Goal: Information Seeking & Learning: Learn about a topic

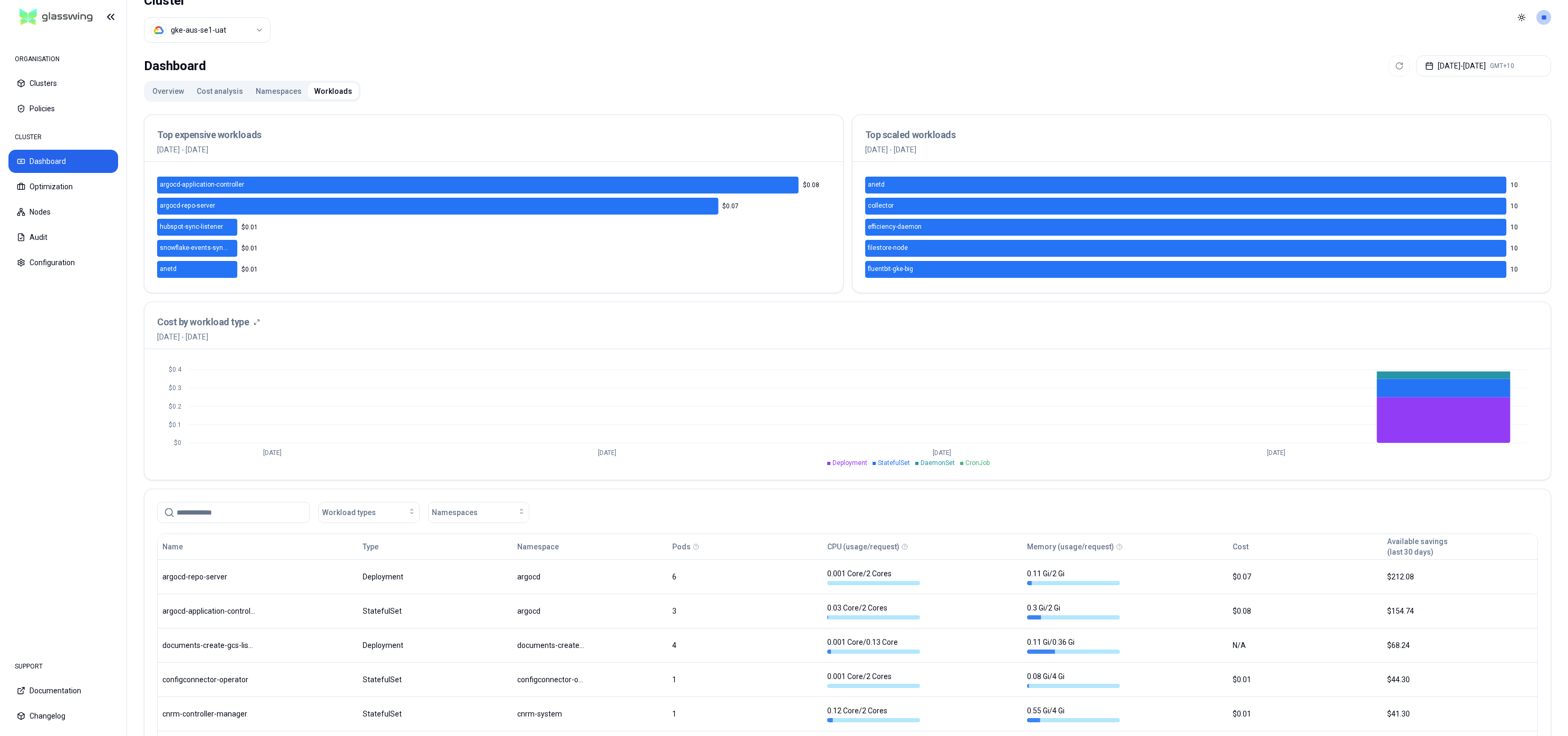
scroll to position [32, 0]
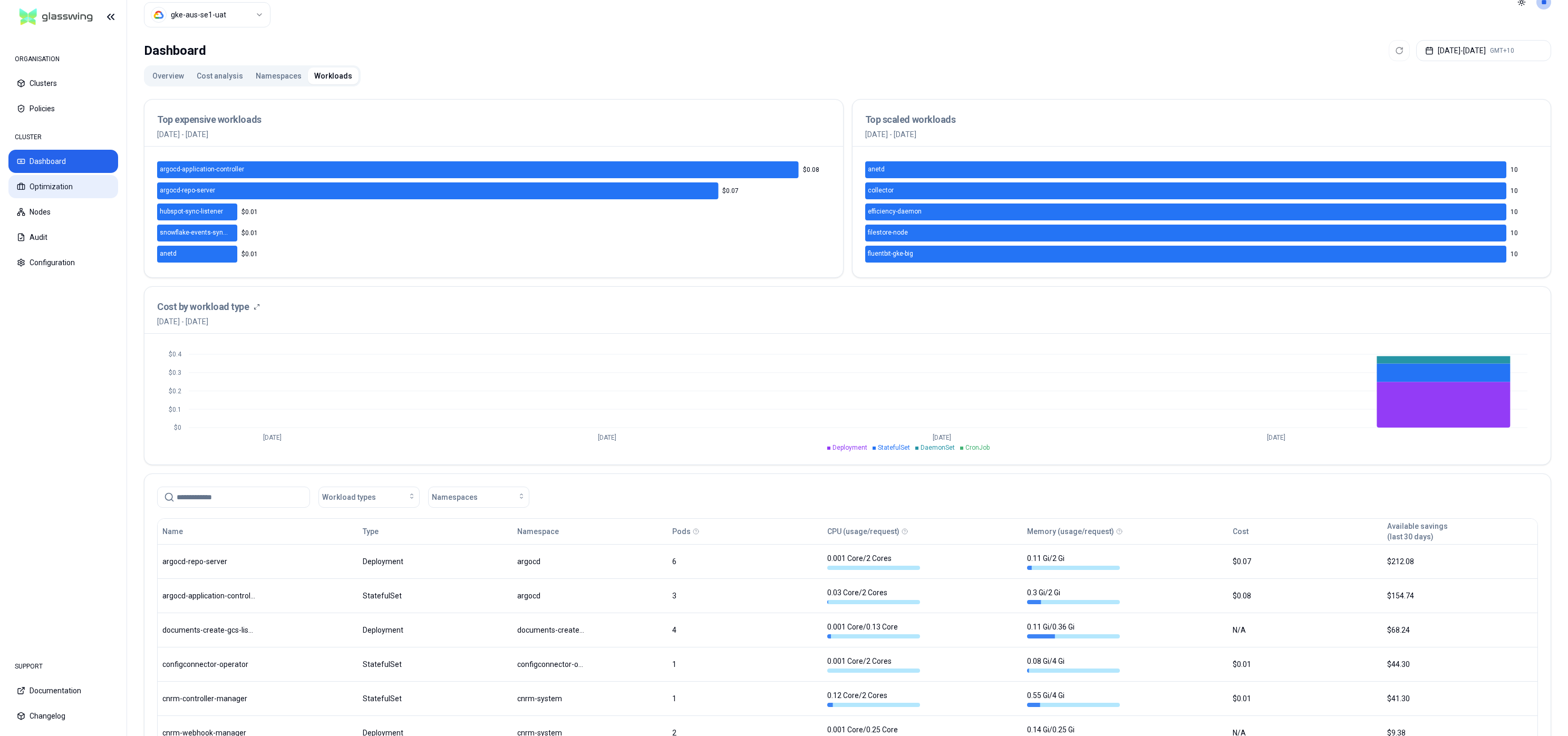
click at [40, 186] on button "Optimization" at bounding box center [63, 186] width 110 height 23
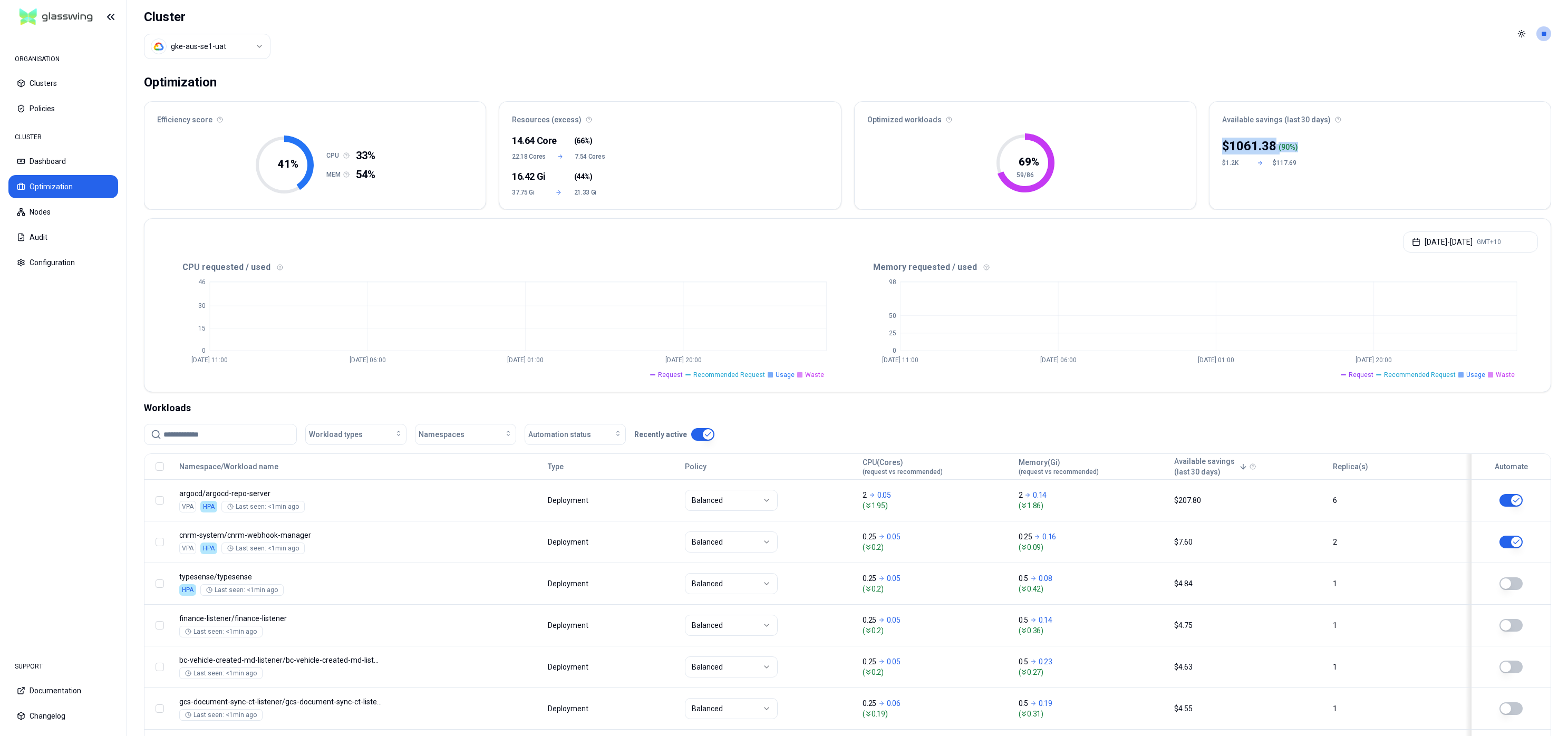
drag, startPoint x: 1282, startPoint y: 150, endPoint x: 1218, endPoint y: 151, distance: 64.0
click at [1218, 151] on div "$ 1061.38 ( 90 %) $1.2K $117.69" at bounding box center [1380, 170] width 341 height 78
click at [1316, 153] on div "$ 1061.38 ( 90 %) $1.2K $117.69" at bounding box center [1380, 170] width 341 height 78
drag, startPoint x: 1269, startPoint y: 153, endPoint x: 1232, endPoint y: 151, distance: 37.1
click at [1238, 151] on div "$ 1061.38 ( 90 %) $1.2K $117.69" at bounding box center [1380, 170] width 341 height 78
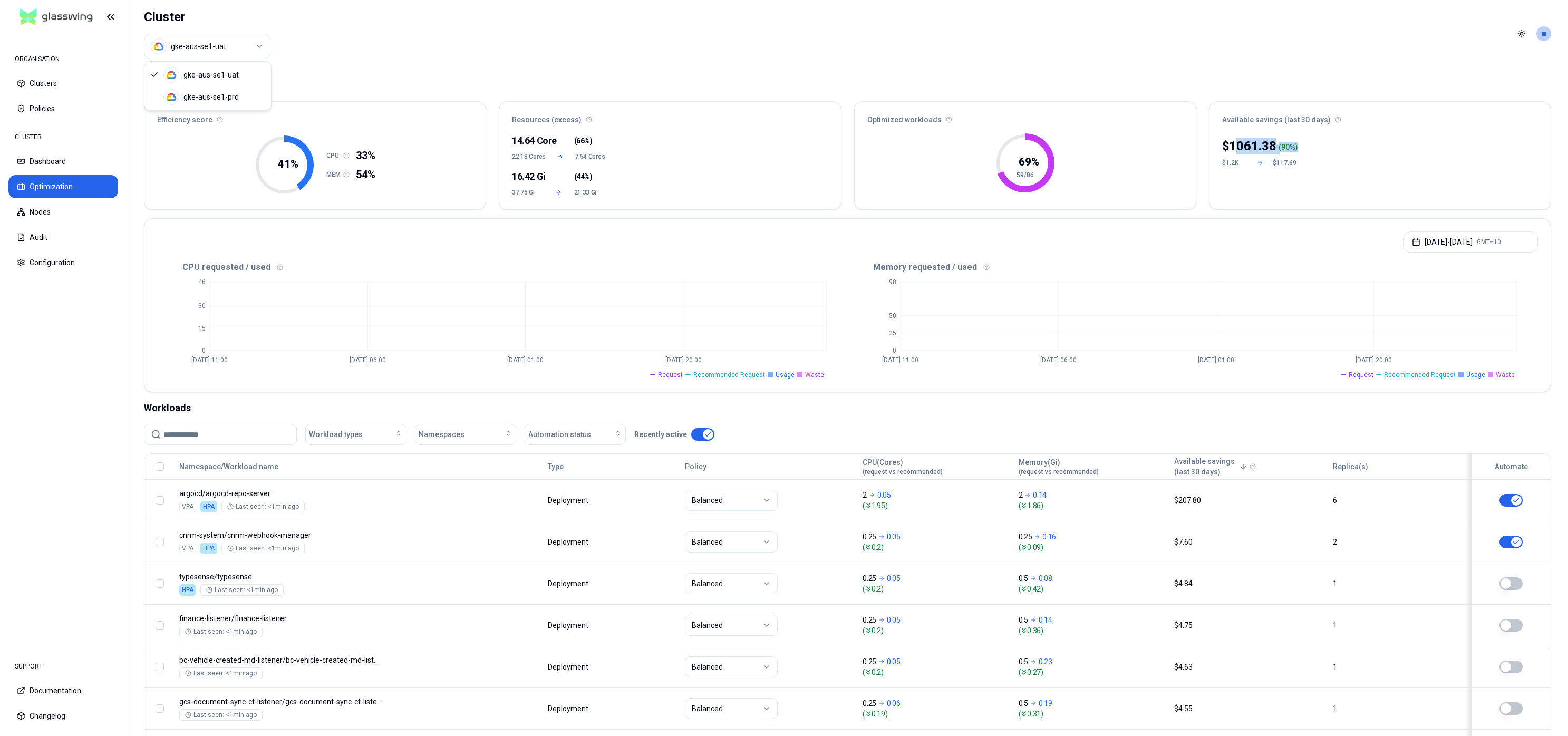
click at [249, 50] on html "ORGANISATION Clusters Policies CLUSTER Dashboard Optimization Nodes Audit Confi…" at bounding box center [784, 368] width 1568 height 736
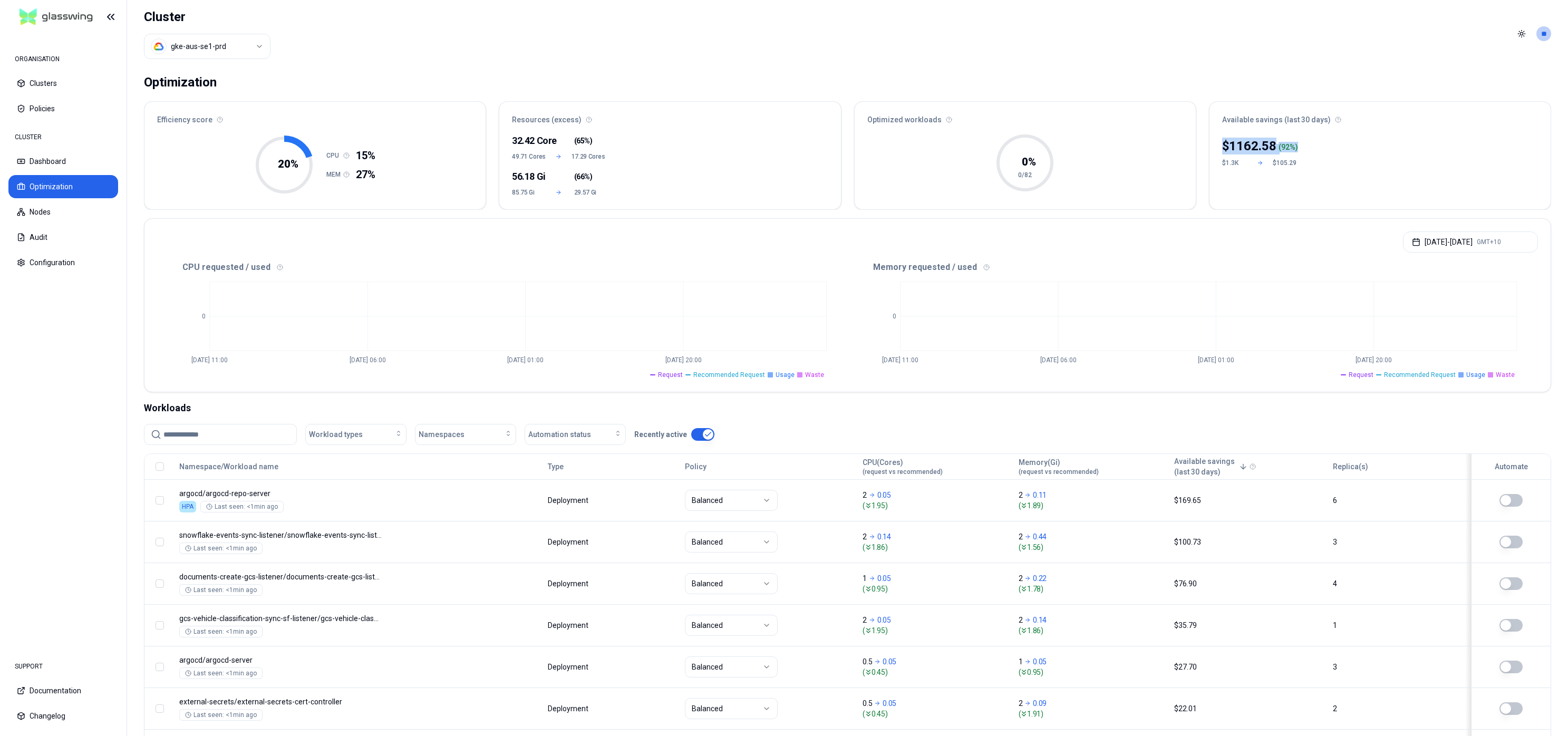
drag, startPoint x: 1309, startPoint y: 145, endPoint x: 1108, endPoint y: 143, distance: 201.0
click at [1182, 142] on div "Efficiency score 20 % CPU 15% MEM 27% Resources (excess) 32.42 Core ( 65% ) 49.…" at bounding box center [848, 155] width 1407 height 109
click at [908, 74] on div "Optimization" at bounding box center [848, 83] width 1407 height 21
